Goal: Navigation & Orientation: Find specific page/section

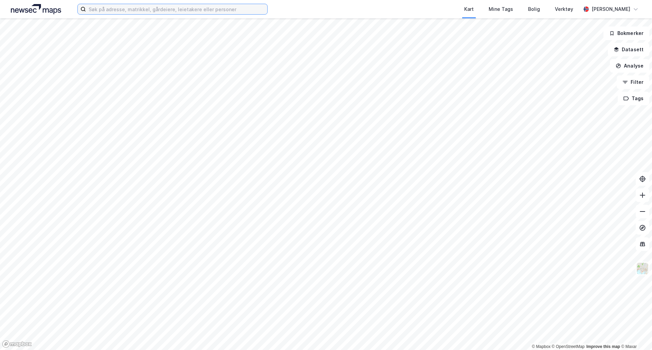
click at [118, 11] on input at bounding box center [176, 9] width 181 height 10
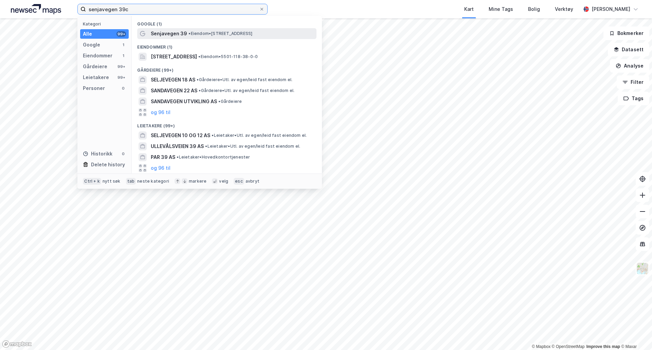
type input "senjavegen 39c"
click at [168, 33] on span "Senjavegen 39" at bounding box center [169, 34] width 36 height 8
